Goal: Task Accomplishment & Management: Use online tool/utility

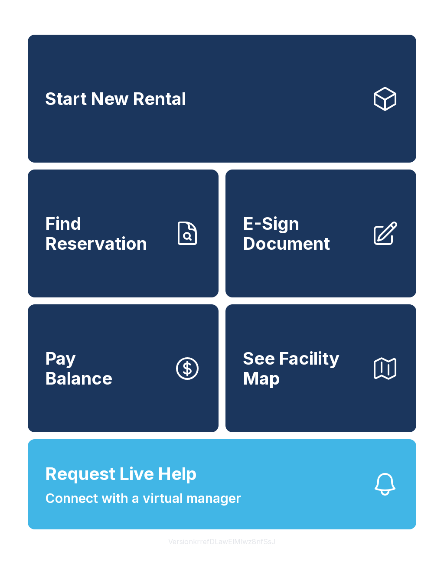
click at [240, 272] on link "E-Sign Document" at bounding box center [320, 233] width 191 height 128
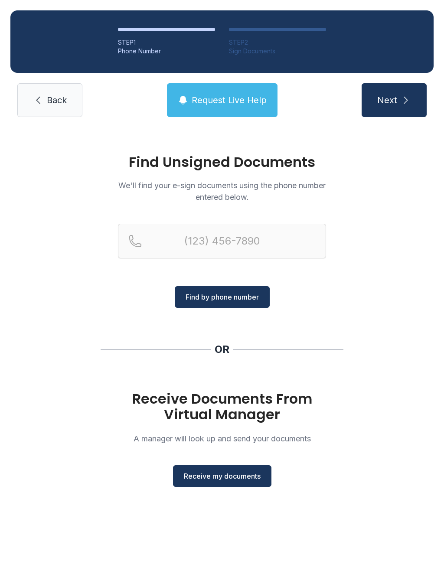
click at [188, 304] on button "Find by phone number" at bounding box center [222, 297] width 95 height 22
type input "("
click at [357, 23] on ol "STEP 1 Phone Number STEP 2 Sign Documents" at bounding box center [221, 41] width 423 height 62
click at [401, 562] on main "Find Unsigned Documents We'll find your e-sign documents using the phone number…" at bounding box center [222, 348] width 444 height 443
click at [357, 23] on ol "STEP 1 Phone Number STEP 2 Sign Documents" at bounding box center [221, 41] width 423 height 62
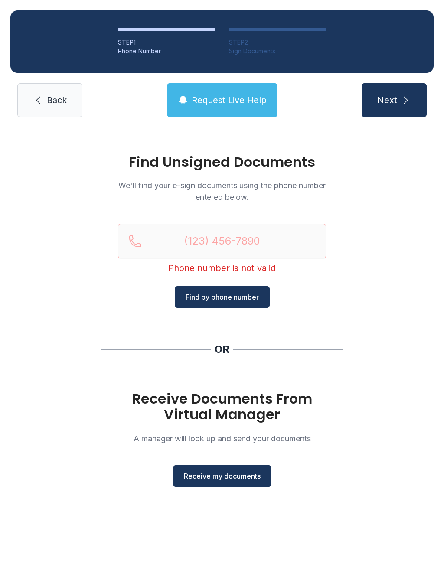
click at [374, 145] on div "Find Unsigned Documents We'll find your e-sign documents using the phone number…" at bounding box center [222, 324] width 444 height 394
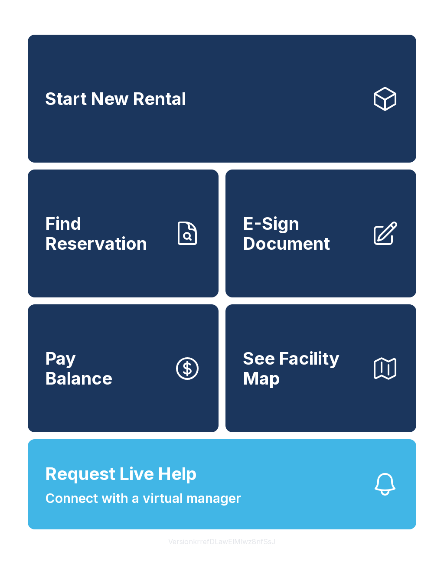
click at [371, 102] on link "Start New Rental" at bounding box center [222, 99] width 388 height 128
click at [194, 351] on button "Pay Balance" at bounding box center [123, 368] width 191 height 128
